Goal: Use online tool/utility: Utilize a website feature to perform a specific function

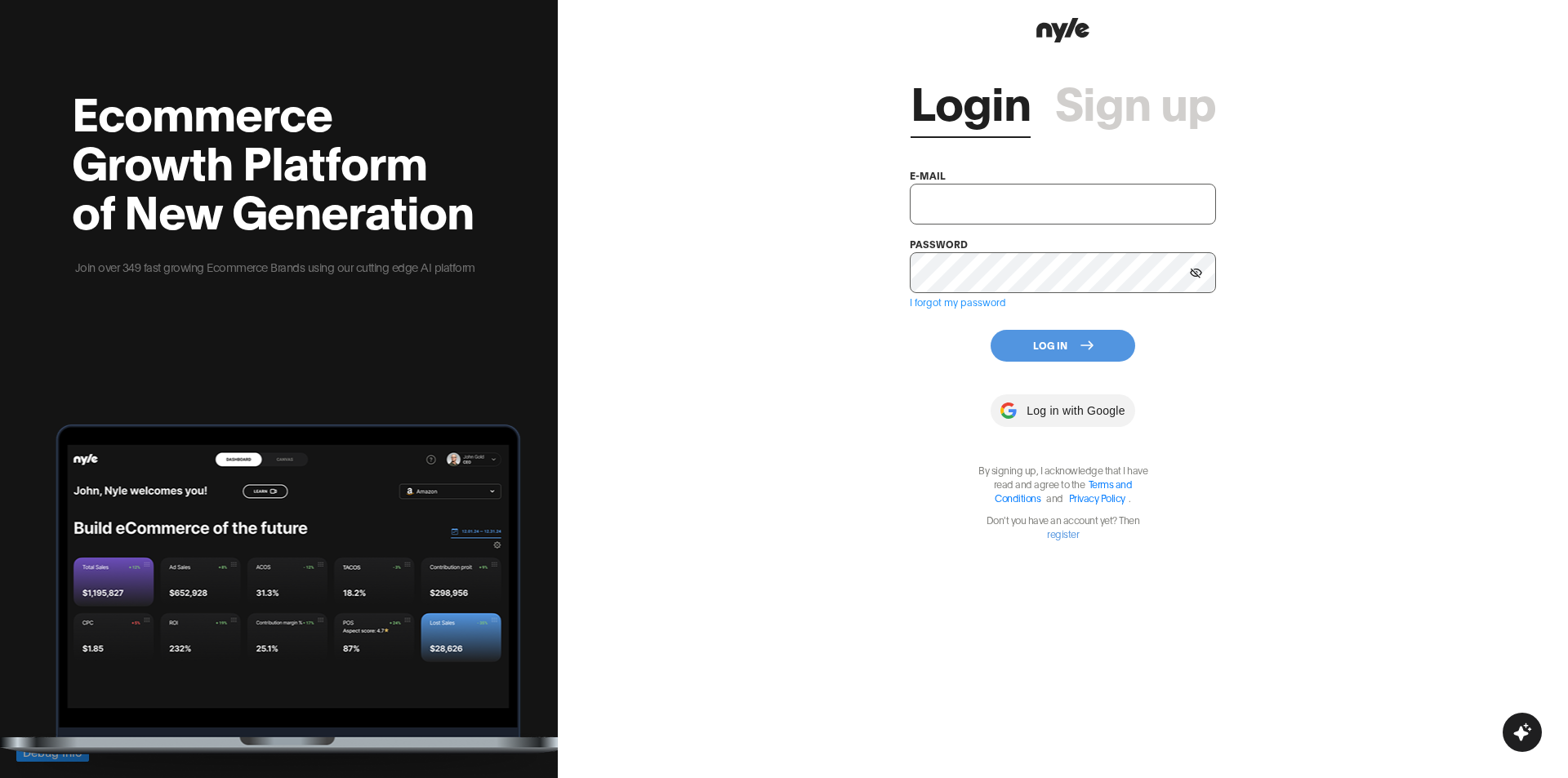
click at [993, 209] on input "text" at bounding box center [1063, 204] width 307 height 41
type input "[EMAIL_ADDRESS][PERSON_NAME]"
click at [1450, 318] on div "Login Sign up e-mail [EMAIL_ADDRESS][PERSON_NAME] password I forgot my password…" at bounding box center [1062, 389] width 1010 height 778
click at [1101, 343] on button "Log In" at bounding box center [1062, 345] width 144 height 32
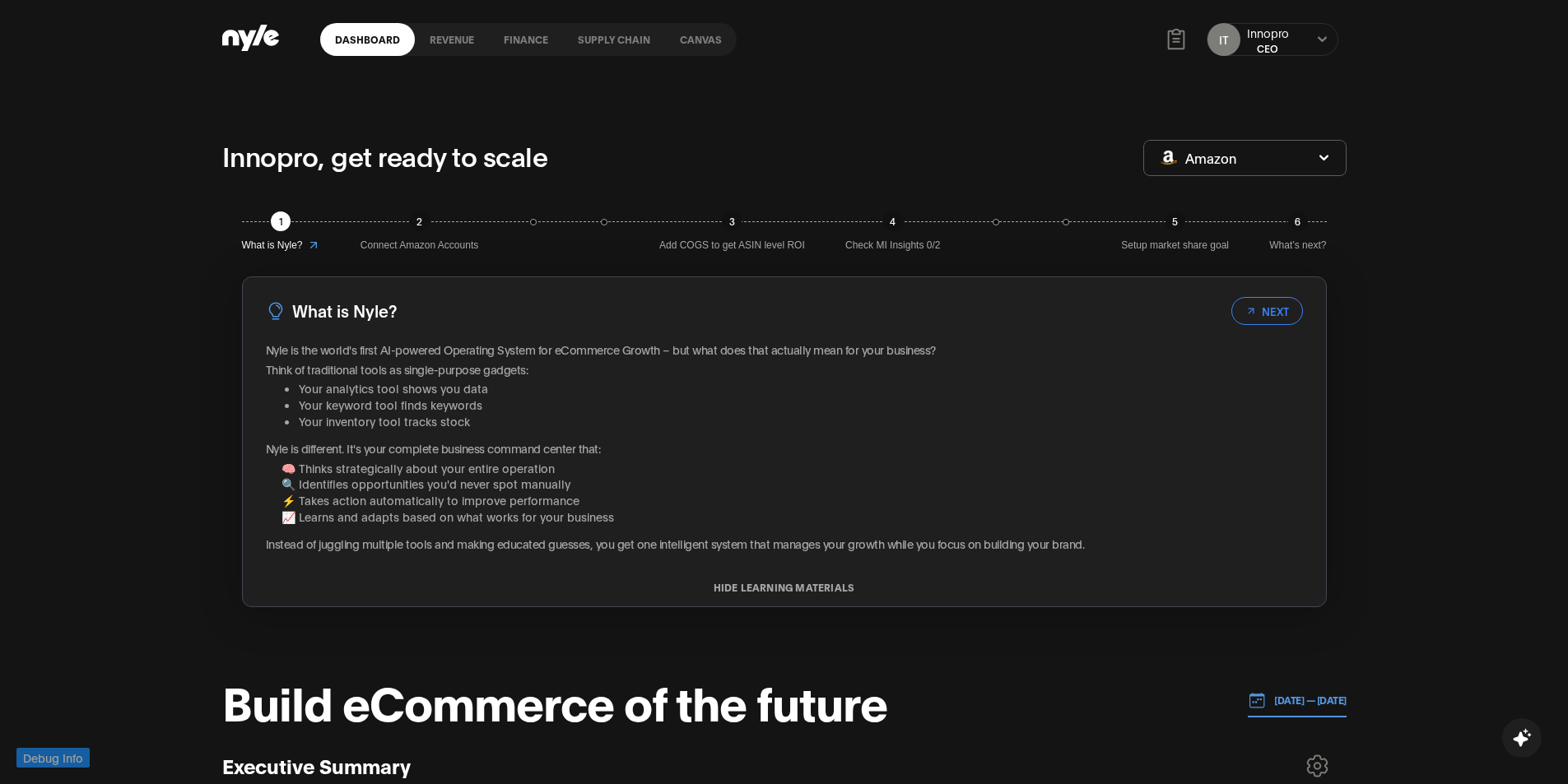
click at [694, 41] on link "Canvas" at bounding box center [701, 39] width 72 height 33
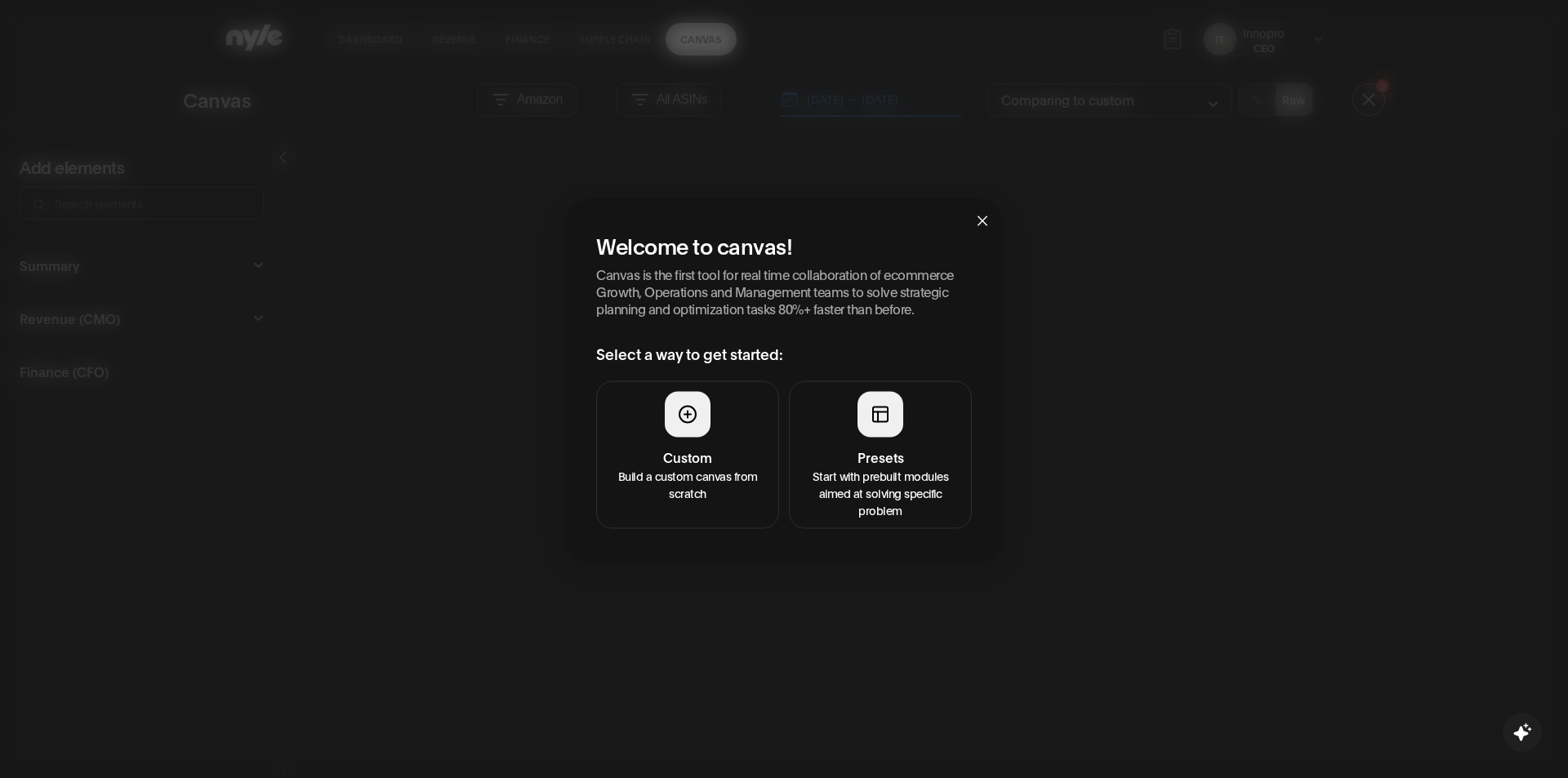
click at [733, 462] on h4 "Custom" at bounding box center [687, 456] width 161 height 20
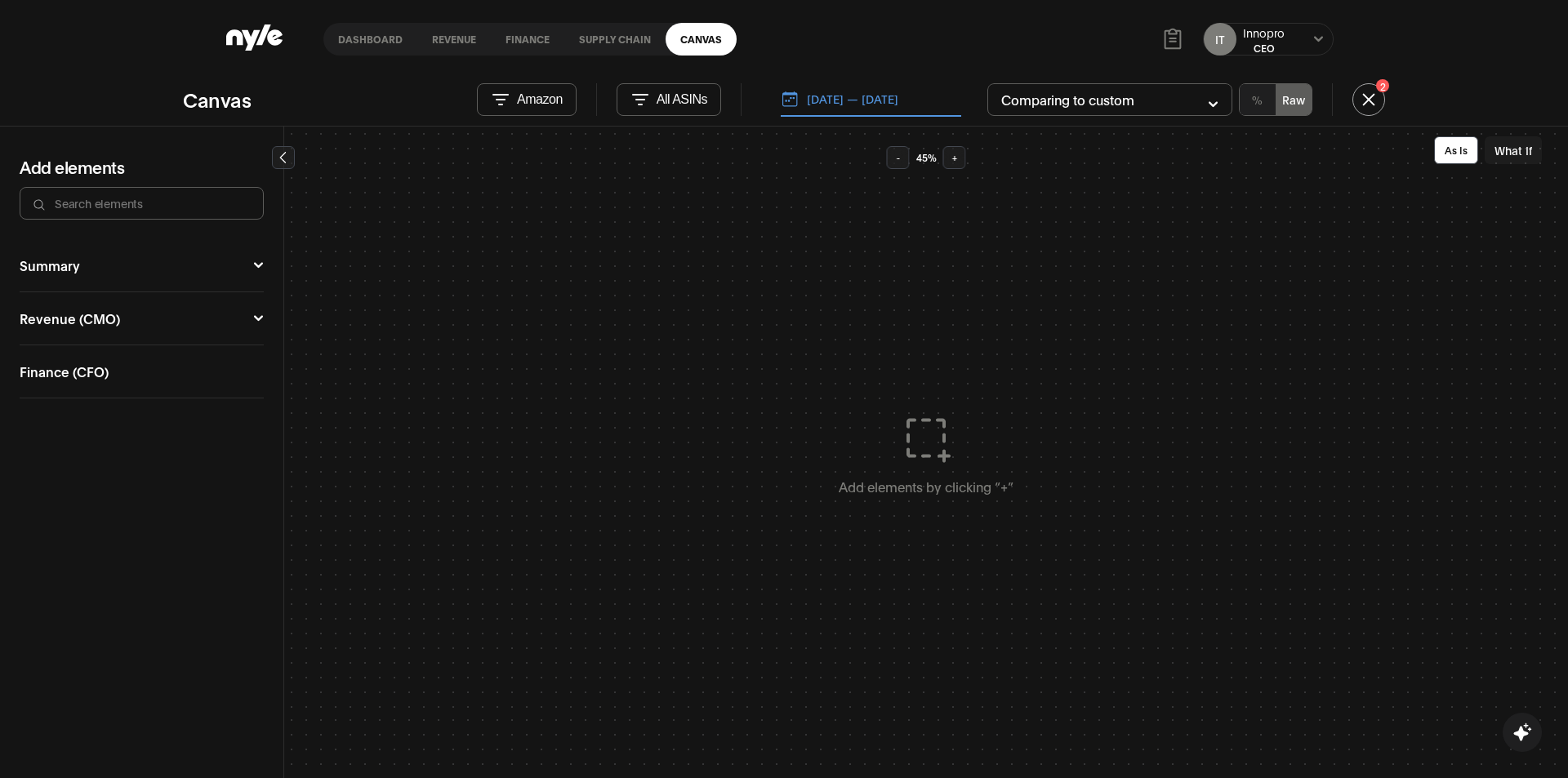
click at [194, 319] on button "Revenue (CMO)" at bounding box center [142, 318] width 244 height 13
click at [109, 351] on div "Campaign Manager" at bounding box center [82, 347] width 124 height 13
click at [228, 382] on button "Ad Sales" at bounding box center [205, 391] width 103 height 39
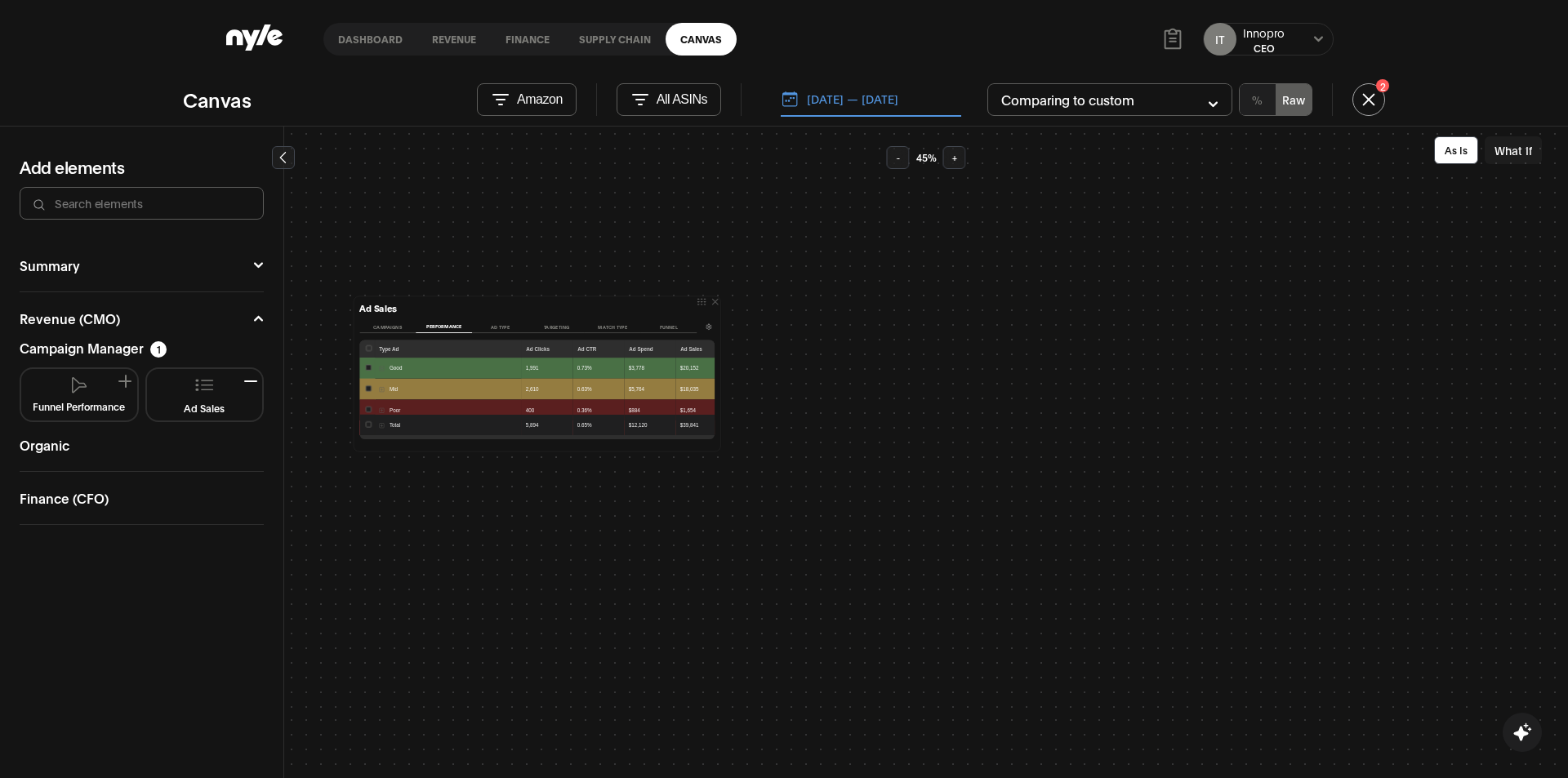
click at [388, 331] on button "Campaigns" at bounding box center [387, 327] width 56 height 13
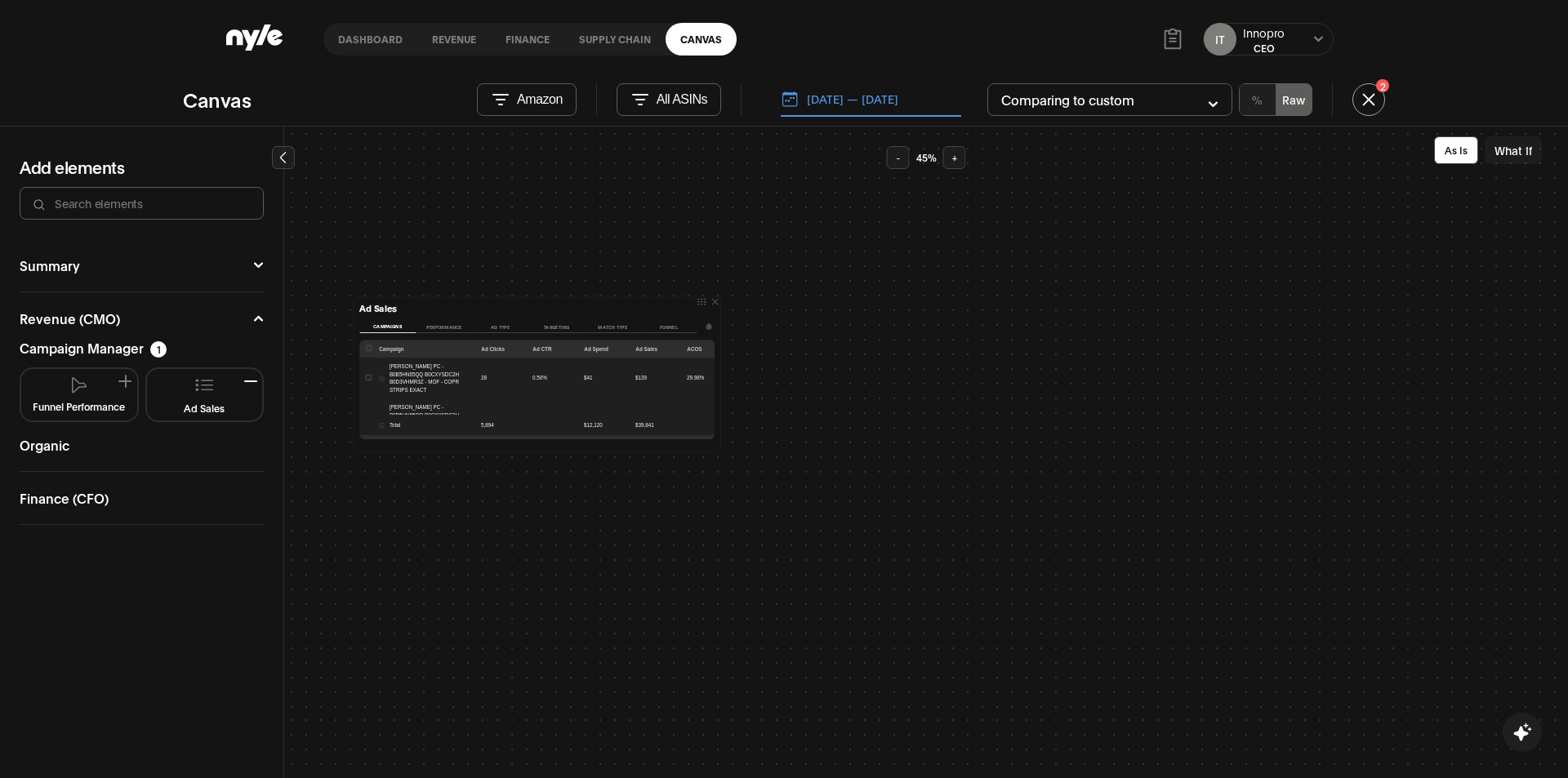
click at [41, 264] on button "Summary" at bounding box center [142, 265] width 244 height 13
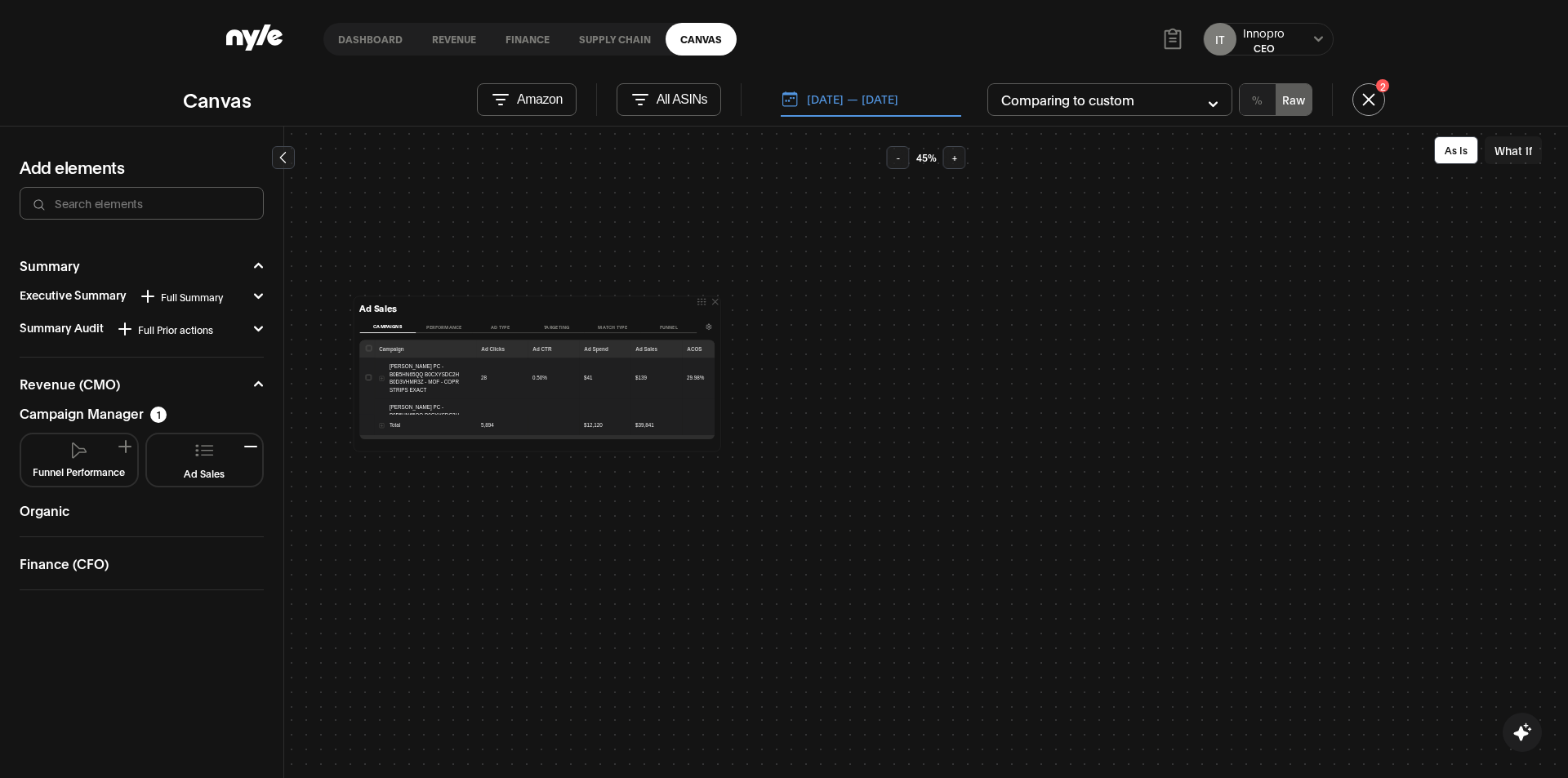
click at [255, 297] on icon at bounding box center [259, 296] width 11 height 10
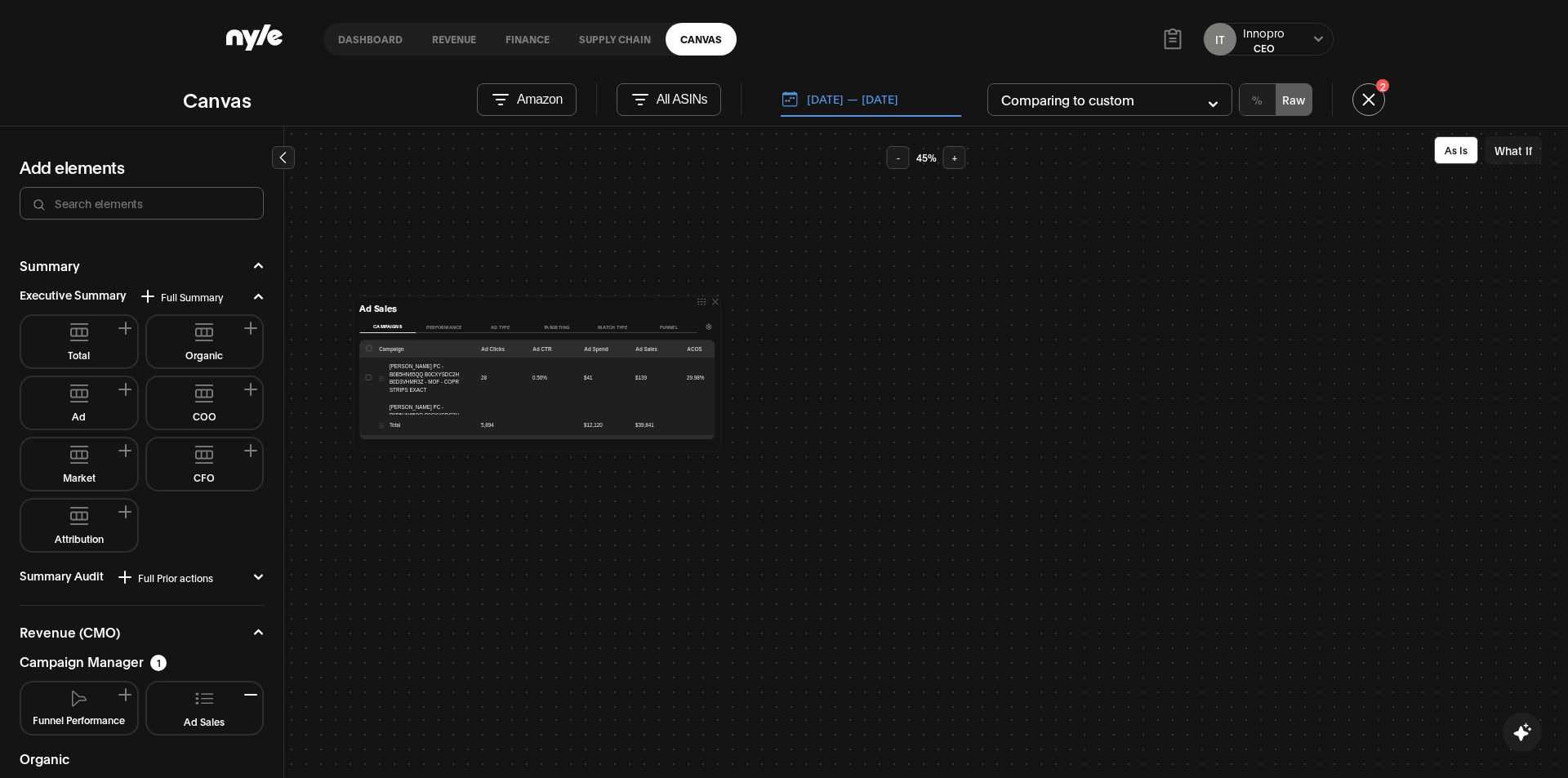
click at [117, 396] on button "Ad" at bounding box center [79, 403] width 103 height 39
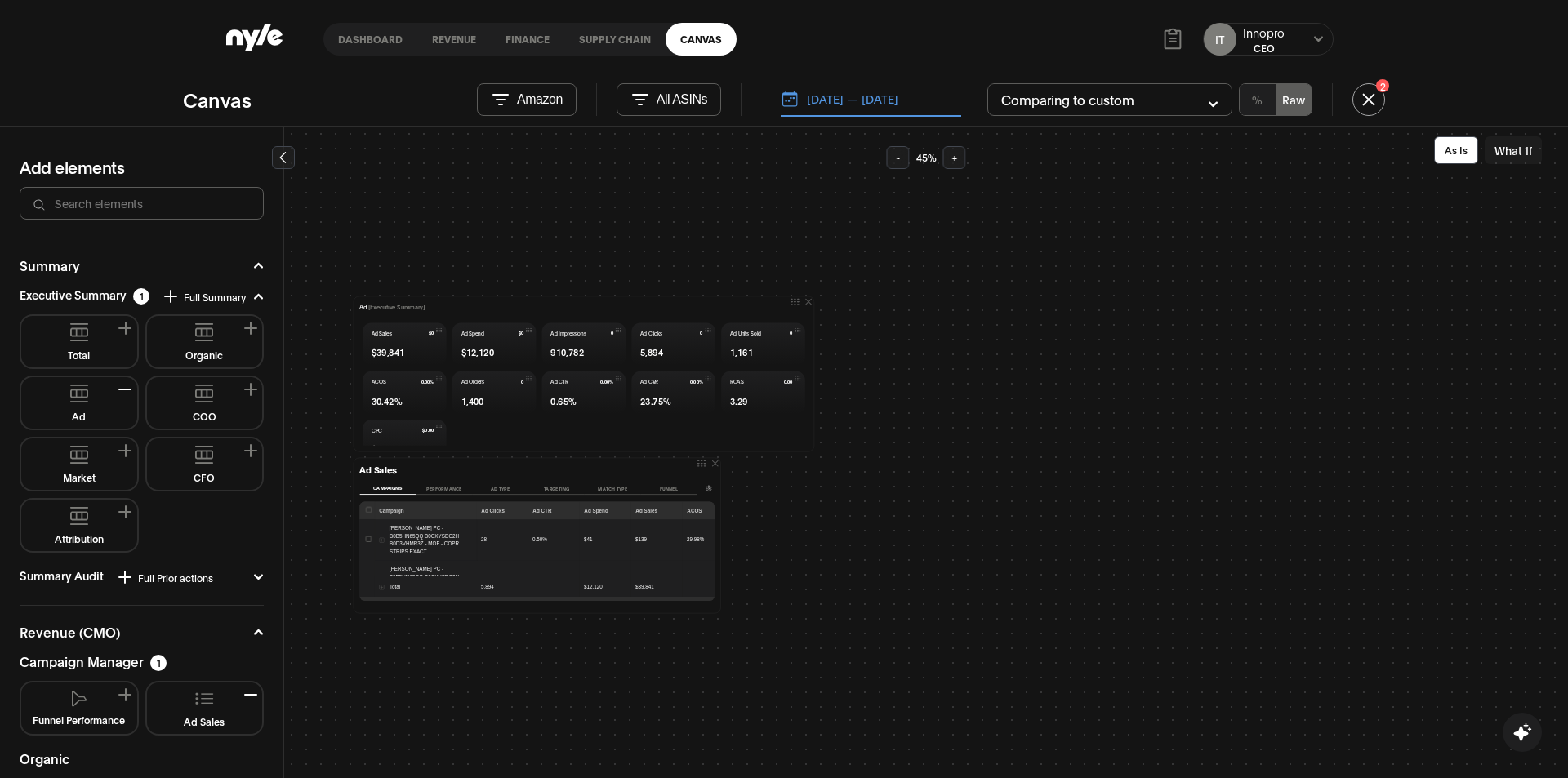
click at [1512, 143] on button "What If" at bounding box center [1512, 150] width 57 height 28
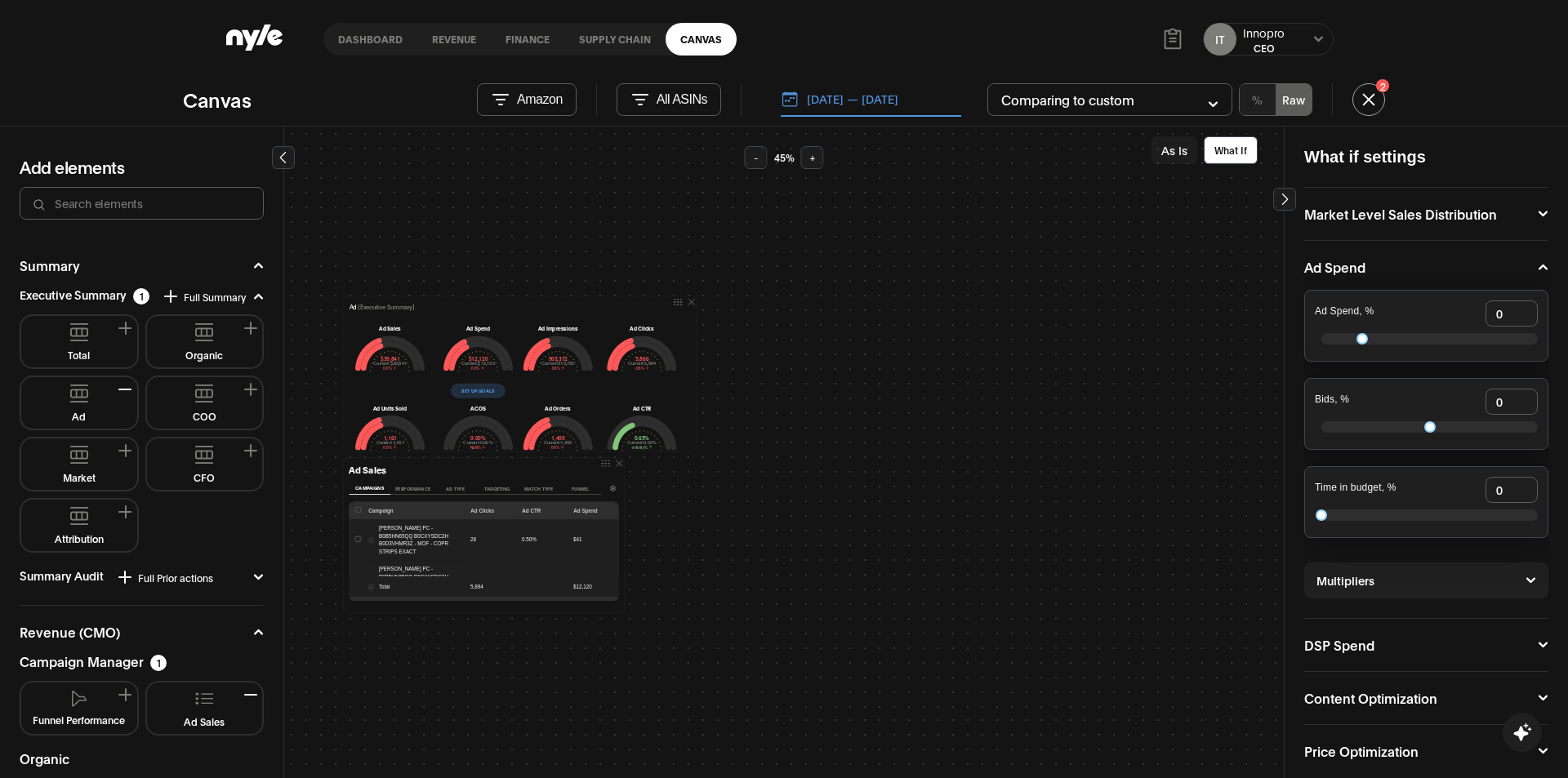
click at [1407, 344] on div at bounding box center [1426, 338] width 223 height 24
click at [1406, 335] on div "Ad Spend, % 0" at bounding box center [1426, 325] width 244 height 72
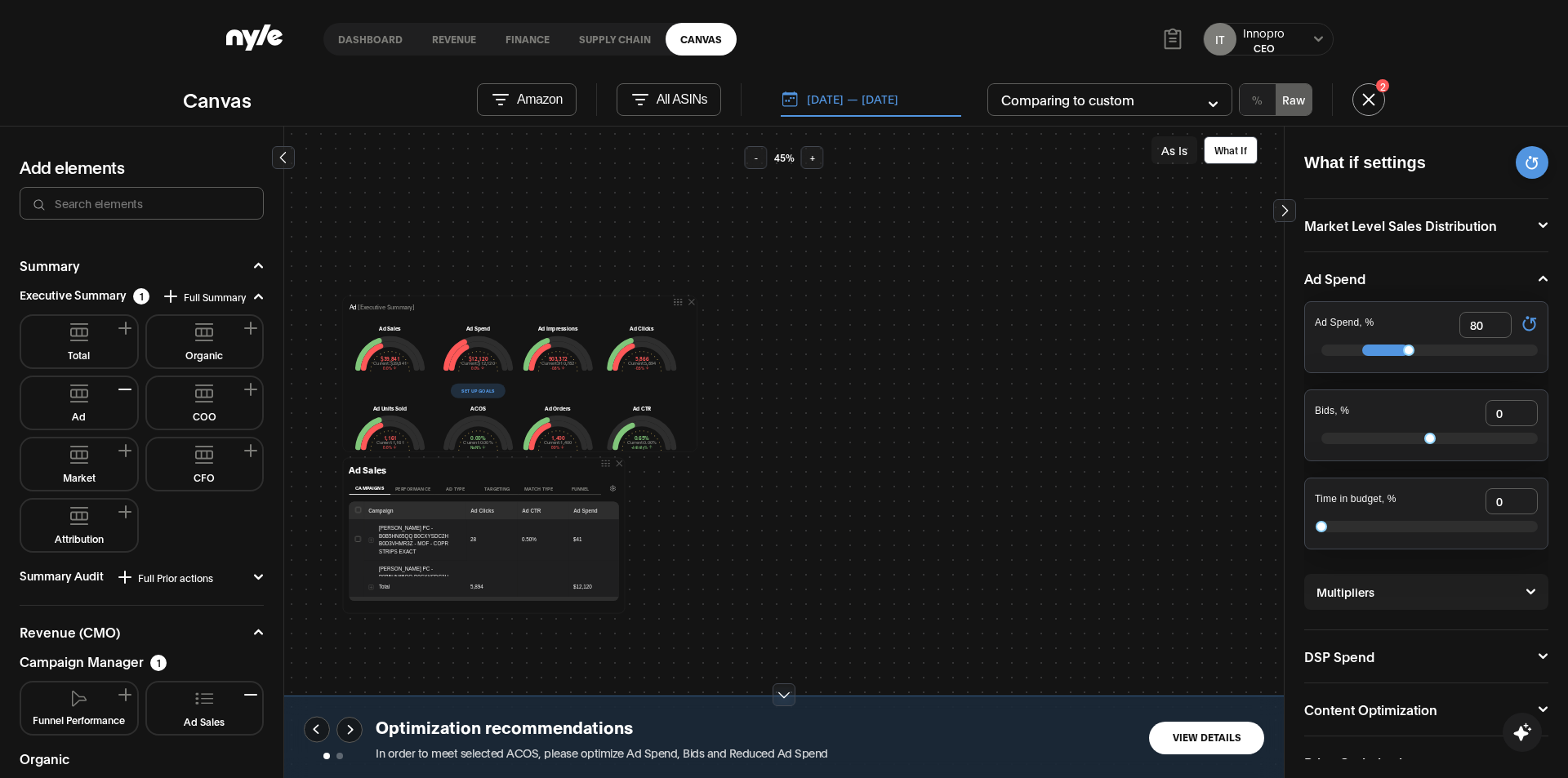
click at [1214, 744] on button "View Details" at bounding box center [1206, 737] width 115 height 32
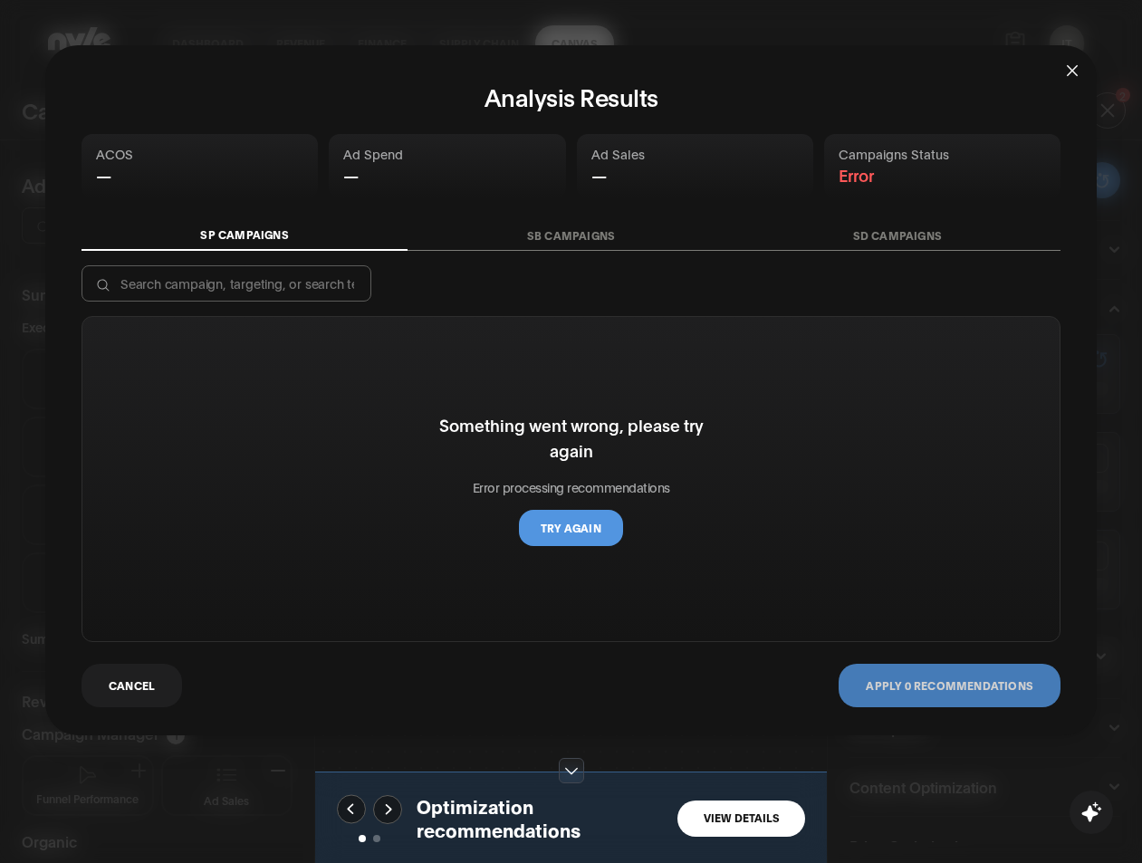
click at [1066, 71] on icon "close" at bounding box center [1072, 70] width 14 height 14
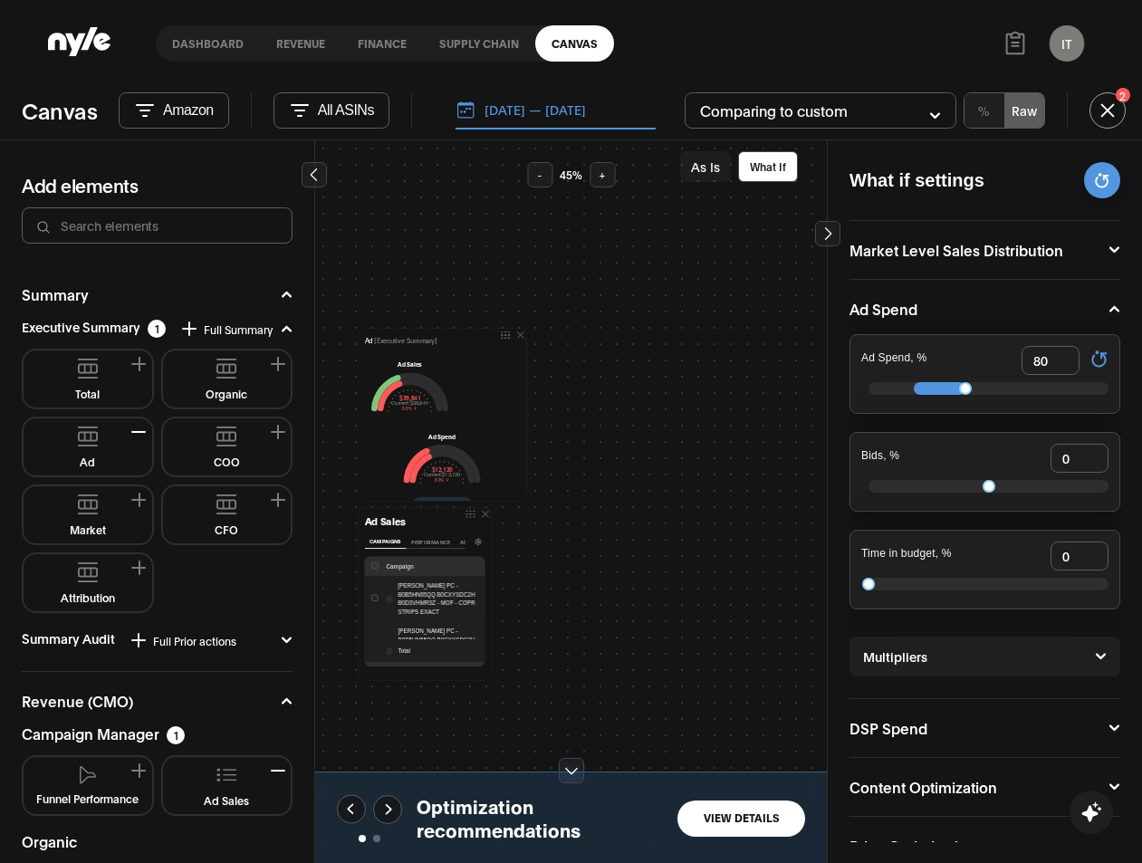
click at [977, 386] on div at bounding box center [988, 388] width 240 height 13
click at [771, 814] on button "View Details" at bounding box center [741, 818] width 128 height 36
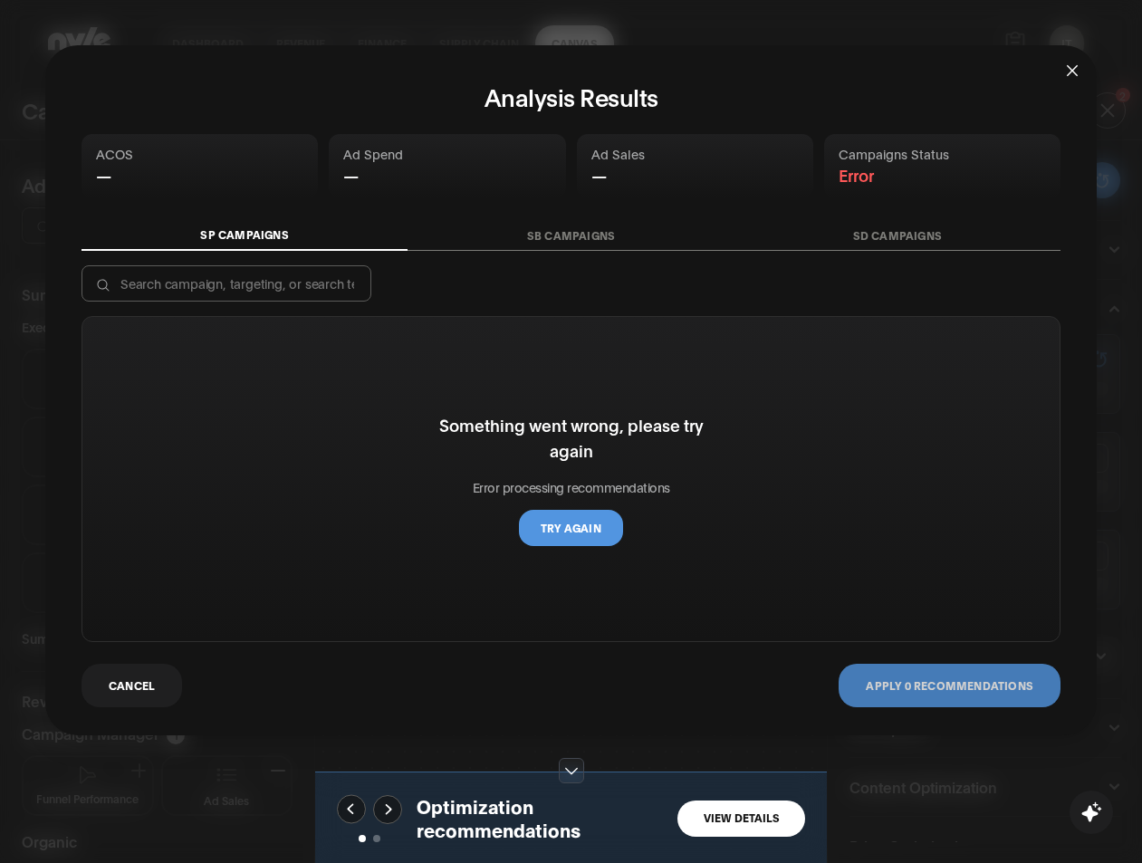
click at [602, 530] on button "Try again" at bounding box center [571, 528] width 104 height 36
click at [599, 232] on button "SB Campaigns" at bounding box center [570, 236] width 326 height 30
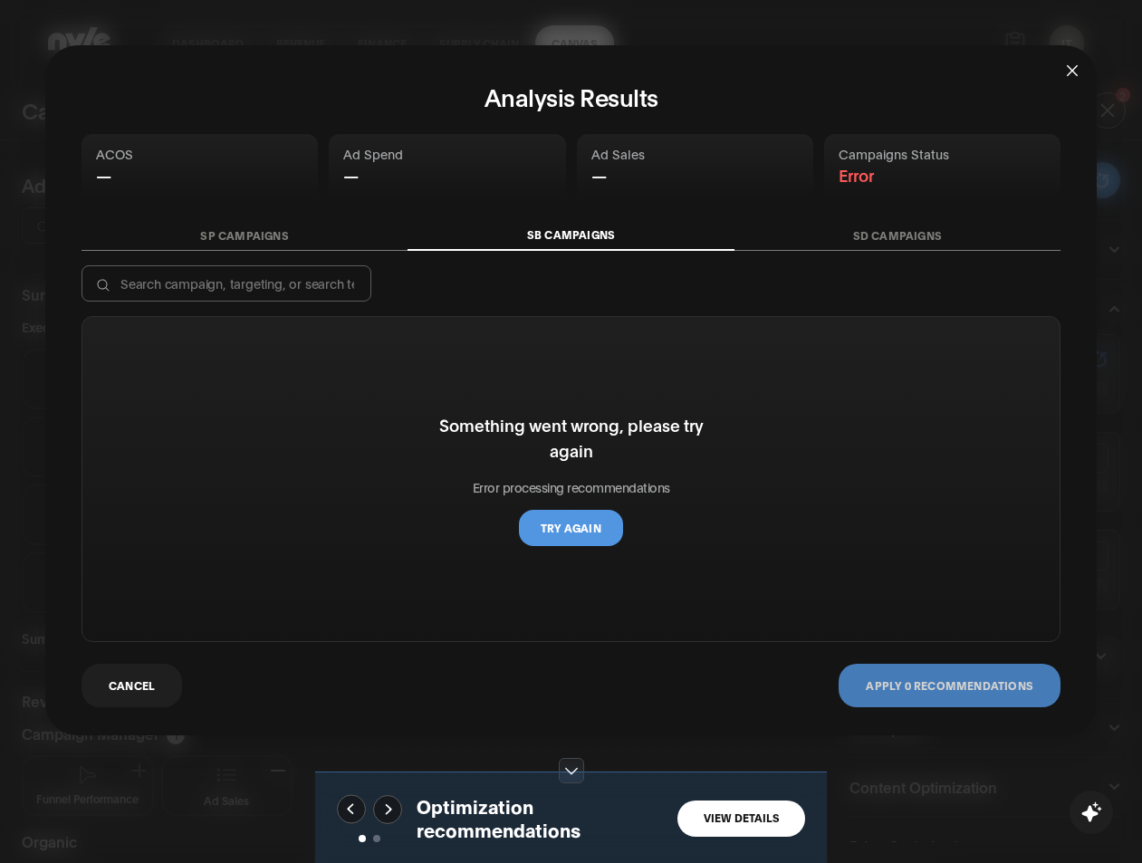
click at [903, 239] on button "SD Campaigns" at bounding box center [897, 236] width 326 height 30
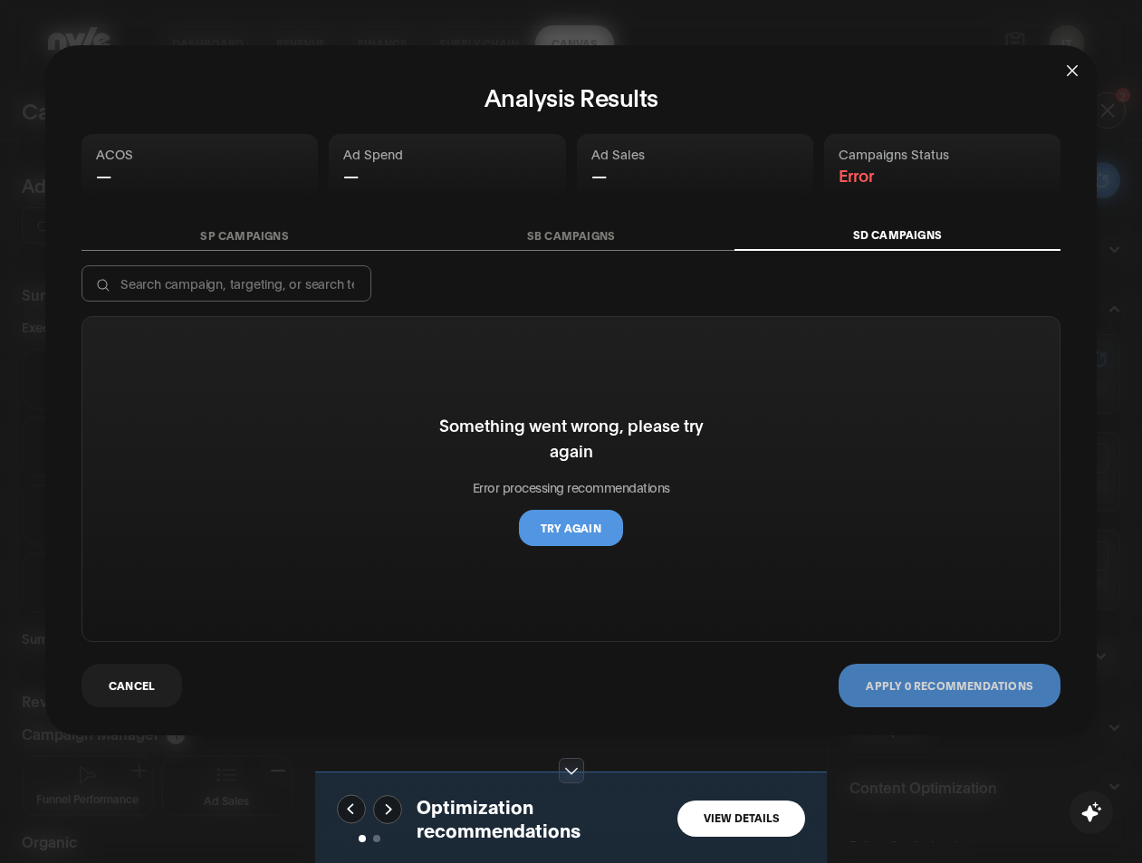
click at [1066, 70] on icon "close" at bounding box center [1072, 70] width 14 height 14
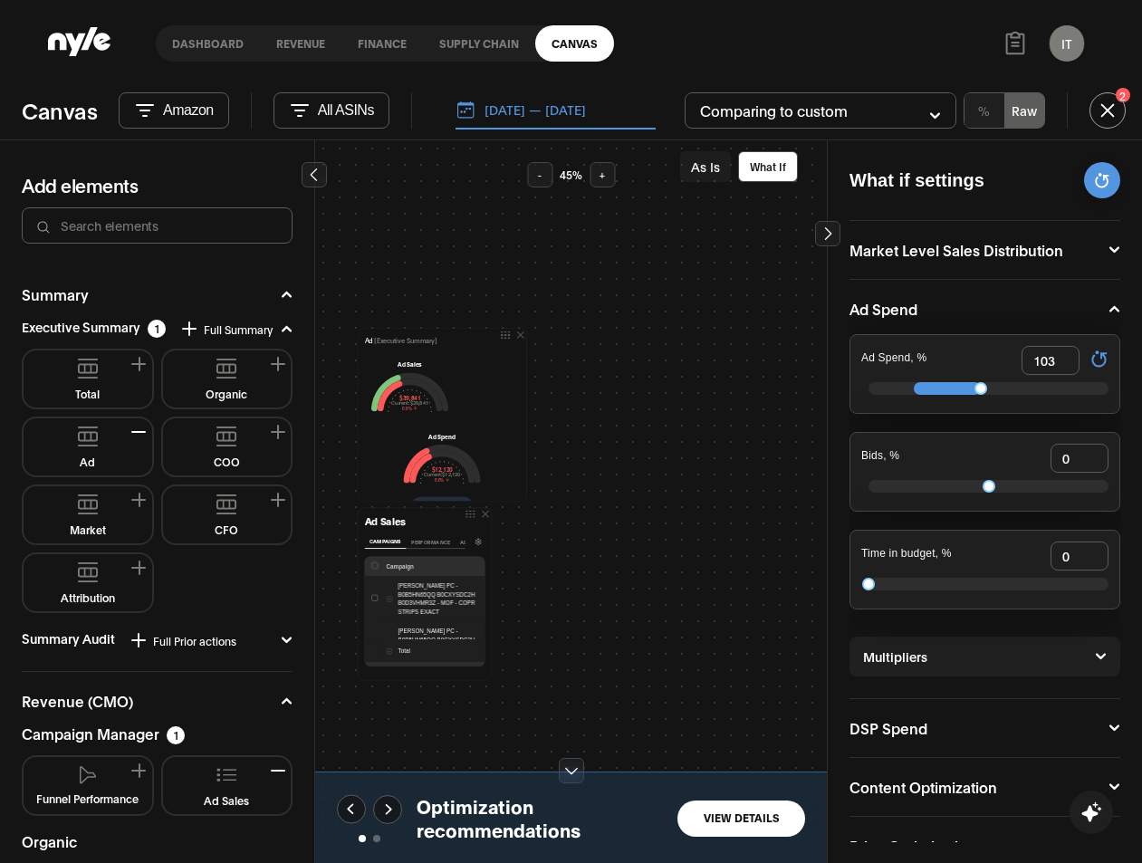
click at [1111, 115] on button "2" at bounding box center [1107, 110] width 36 height 36
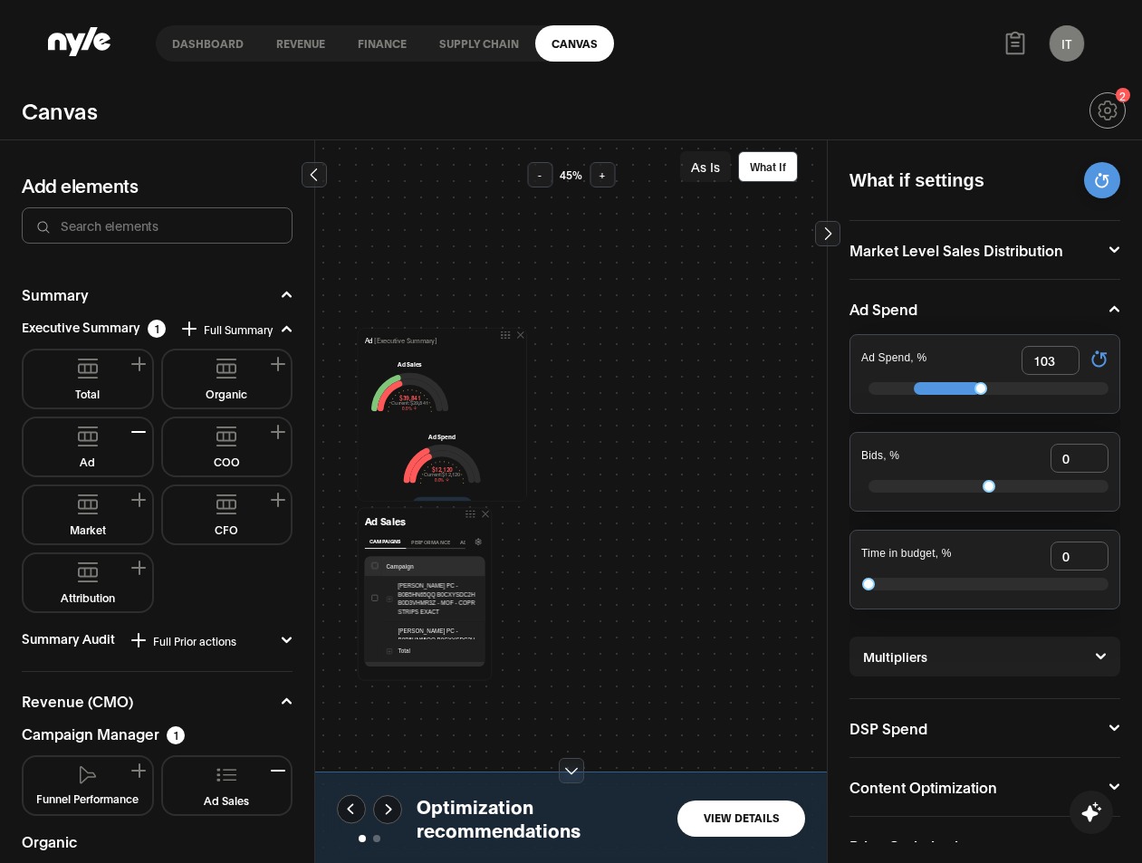
click at [1105, 109] on icon at bounding box center [1107, 110] width 5 height 5
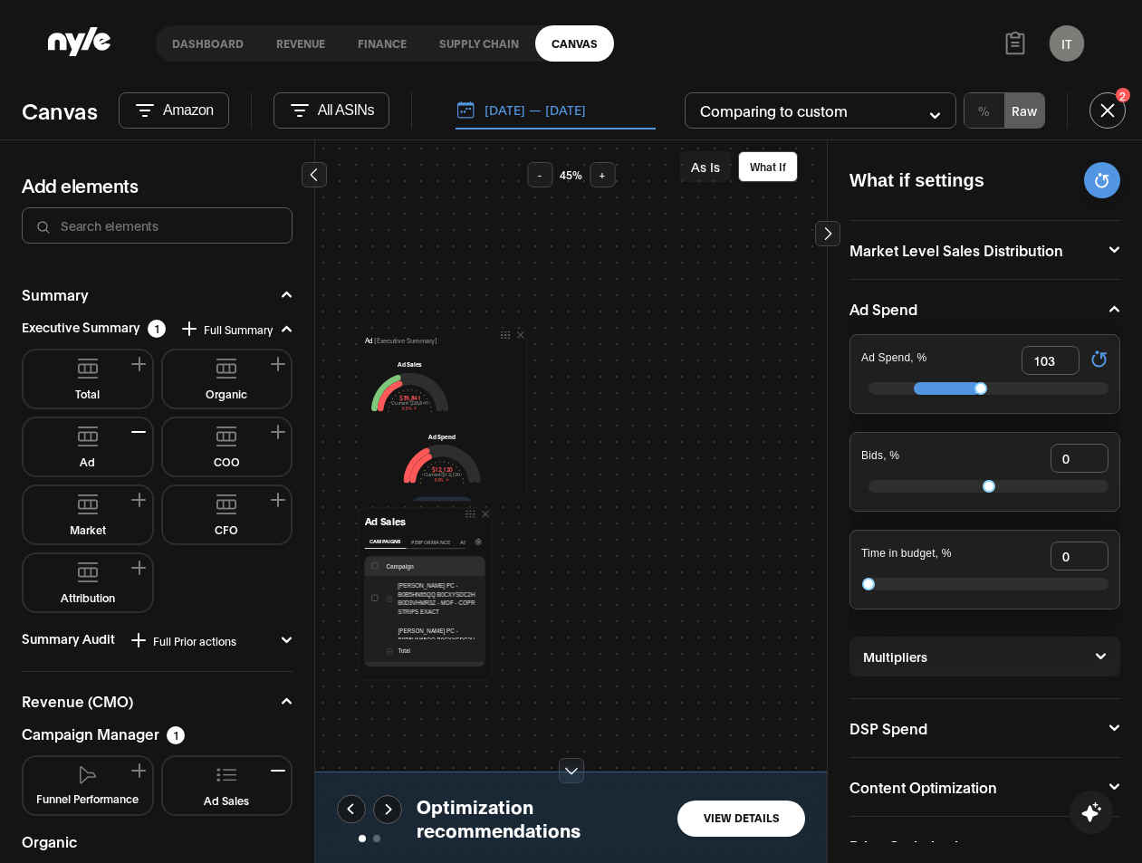
click at [837, 236] on button at bounding box center [827, 233] width 25 height 25
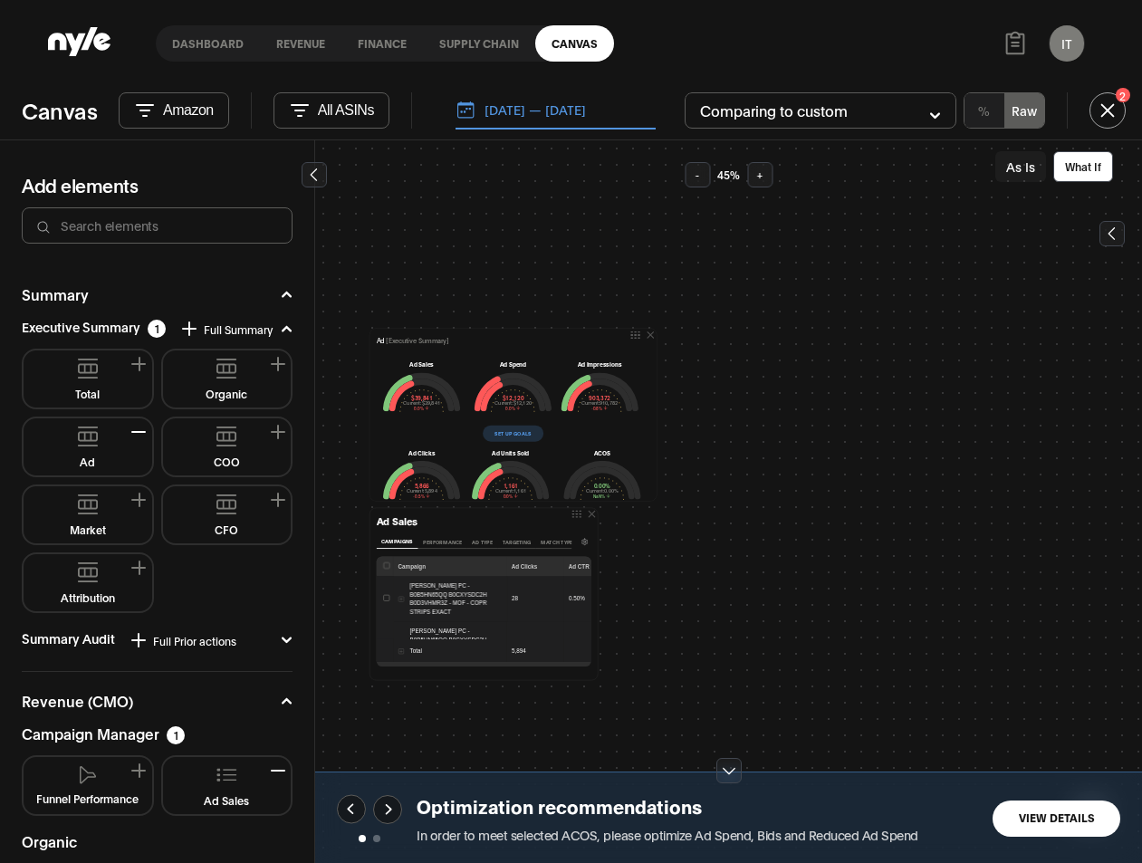
click at [387, 595] on input "checkbox" at bounding box center [386, 598] width 6 height 6
click at [1088, 168] on button "What If" at bounding box center [1083, 166] width 60 height 31
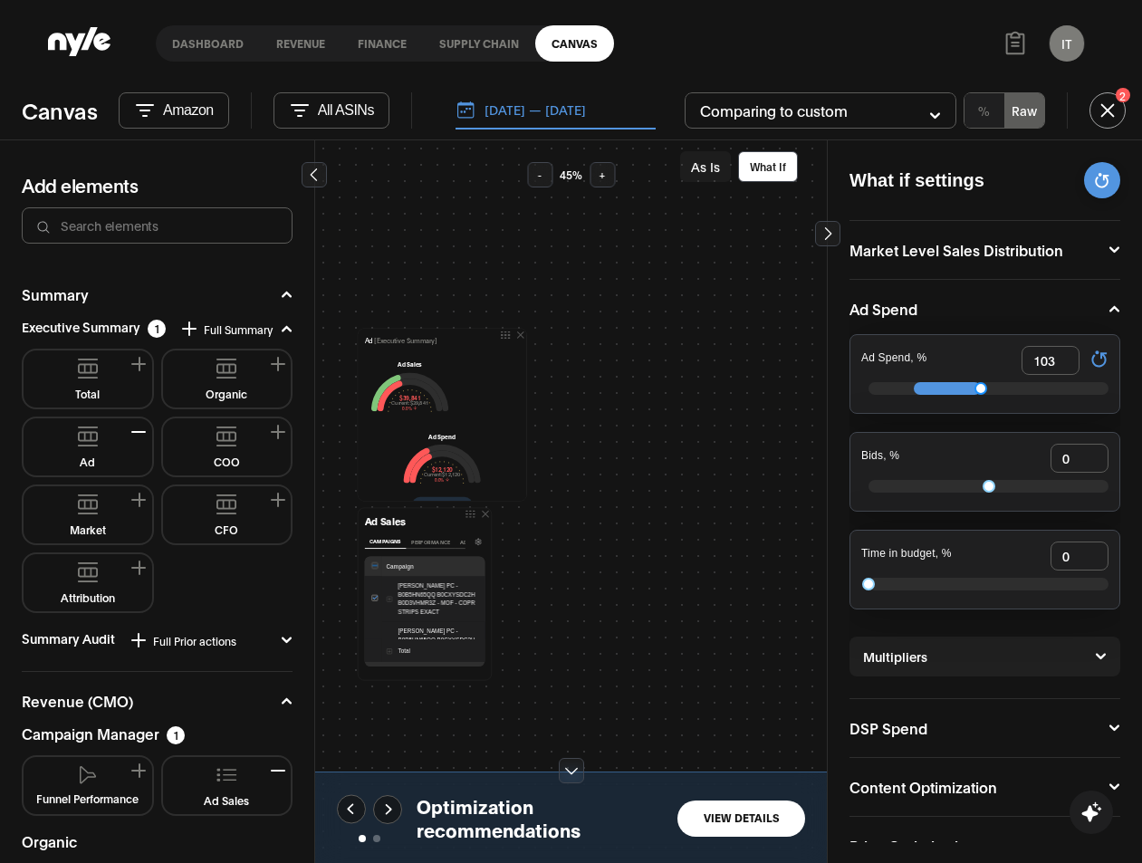
click at [952, 389] on div at bounding box center [988, 388] width 240 height 13
type input "62"
click at [738, 813] on button "View Details" at bounding box center [741, 818] width 128 height 36
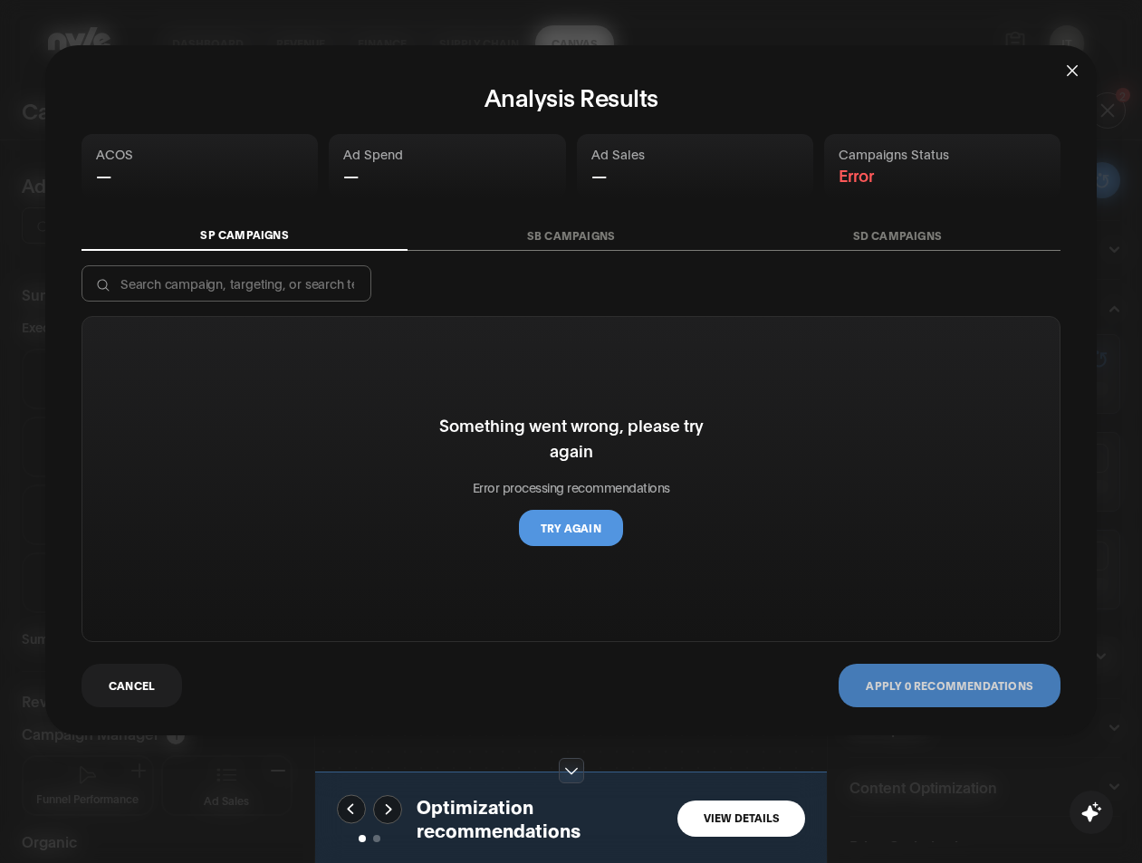
click at [1062, 60] on span "Close" at bounding box center [1072, 69] width 49 height 49
